Goal: Check status: Check status

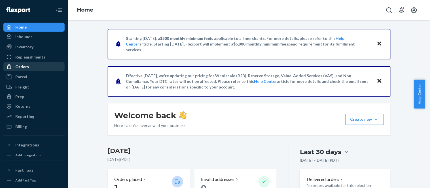
click at [22, 66] on div "Orders" at bounding box center [22, 67] width 14 height 6
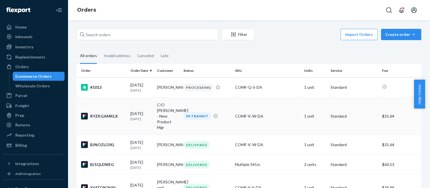
click at [107, 116] on div "RYZKGAMKLX" at bounding box center [103, 116] width 45 height 7
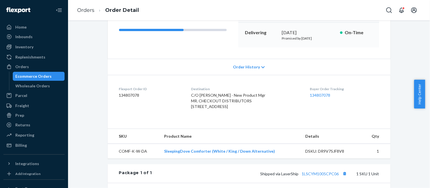
scroll to position [99, 0]
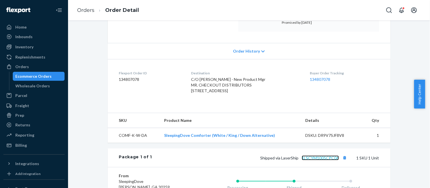
click at [313, 161] on link "1LSCYM1005CPC06" at bounding box center [320, 158] width 37 height 5
